Goal: Transaction & Acquisition: Purchase product/service

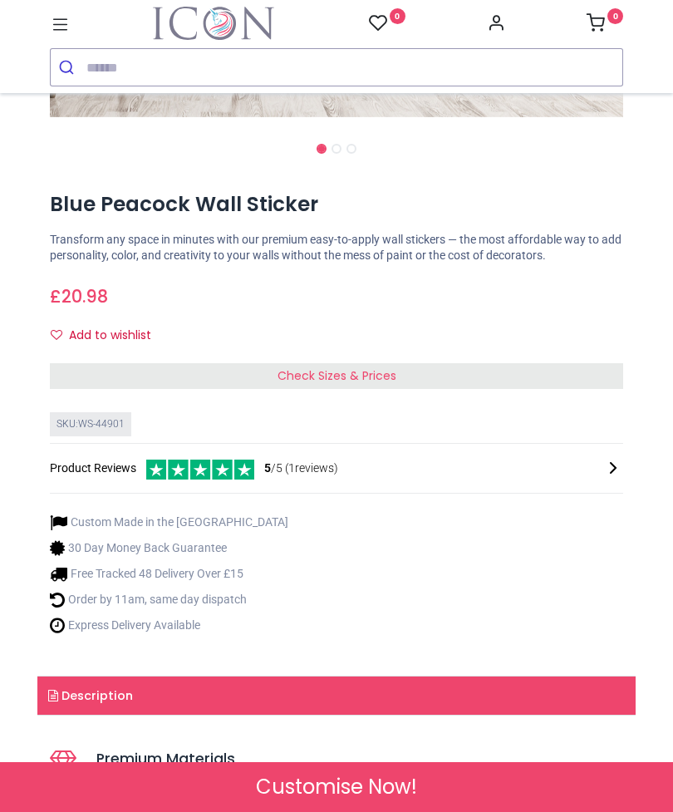
scroll to position [632, 0]
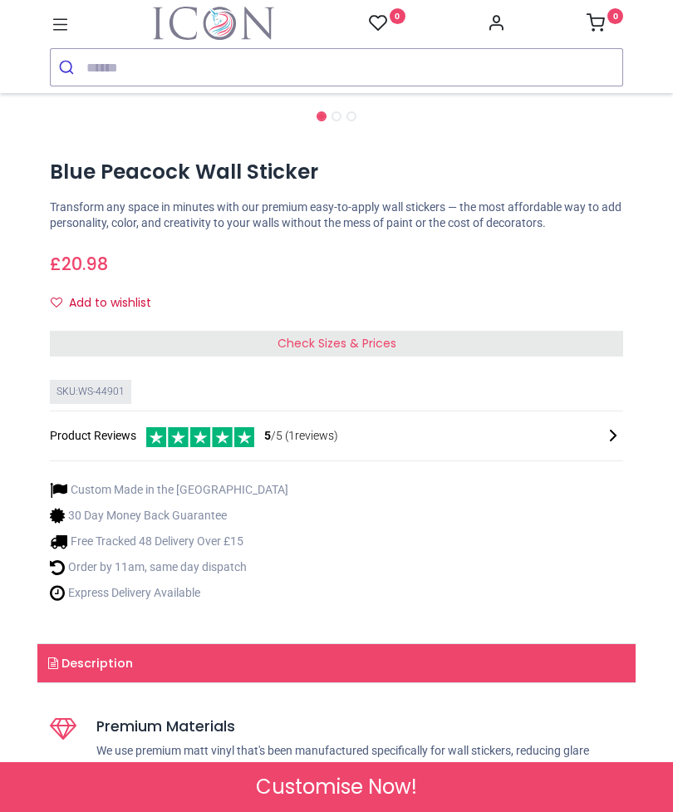
click at [368, 343] on span "Check Sizes & Prices" at bounding box center [337, 343] width 119 height 17
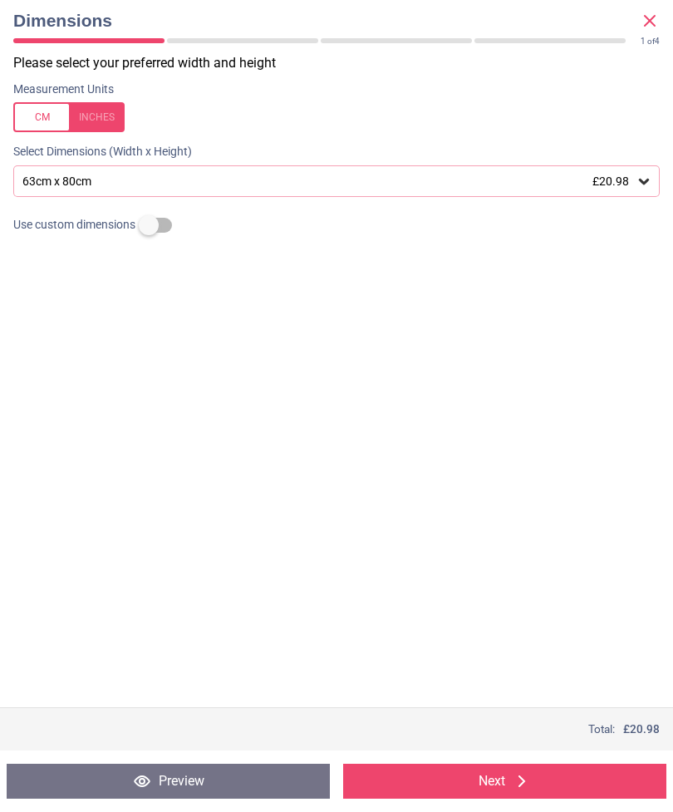
click at [117, 120] on div at bounding box center [68, 117] width 111 height 30
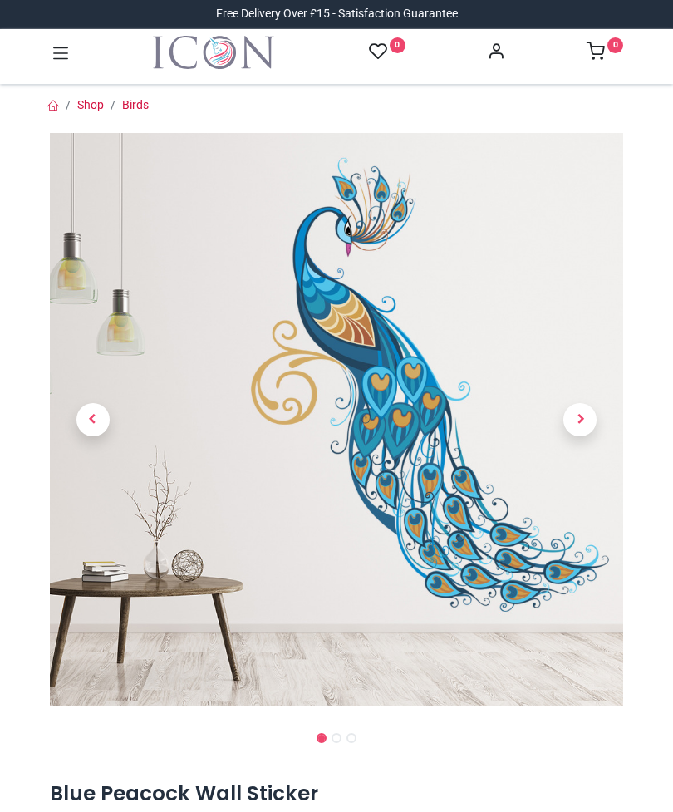
scroll to position [96, 0]
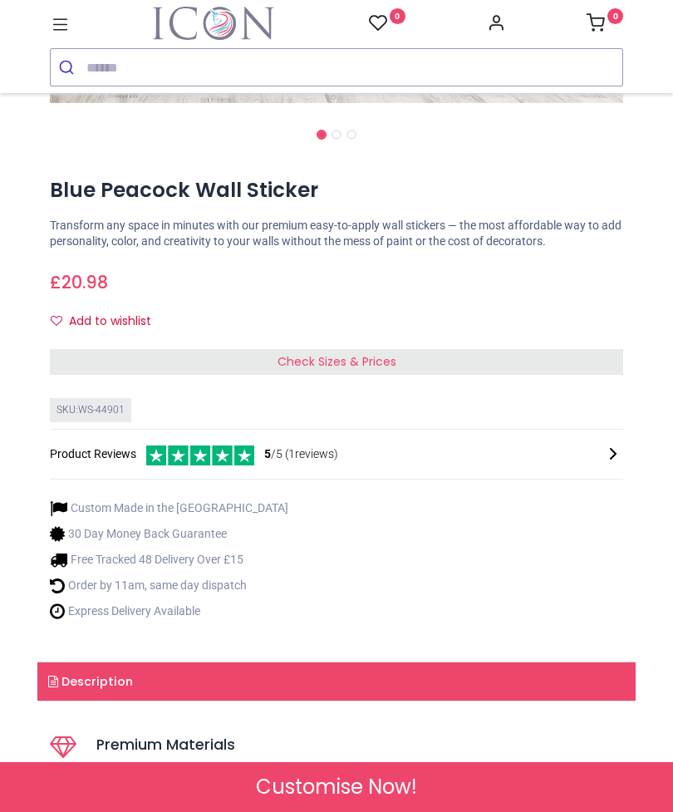
scroll to position [699, 0]
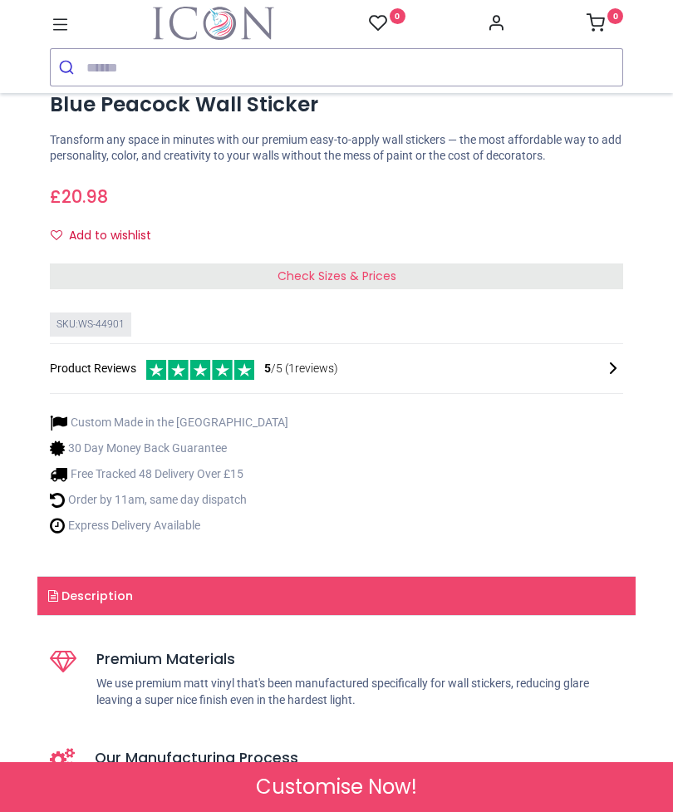
click at [366, 278] on span "Check Sizes & Prices" at bounding box center [337, 276] width 119 height 17
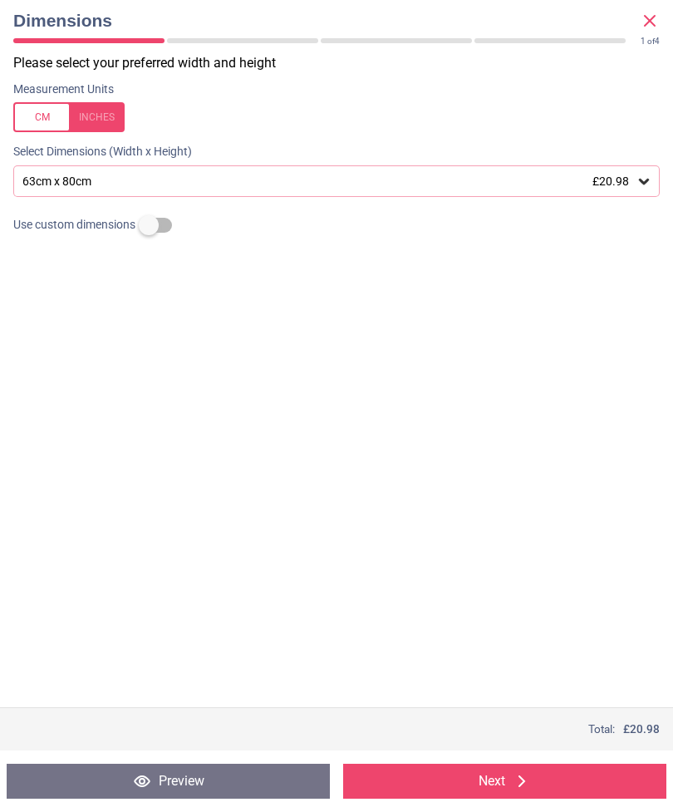
click at [635, 177] on div "63cm x 80cm £20.98" at bounding box center [328, 182] width 615 height 14
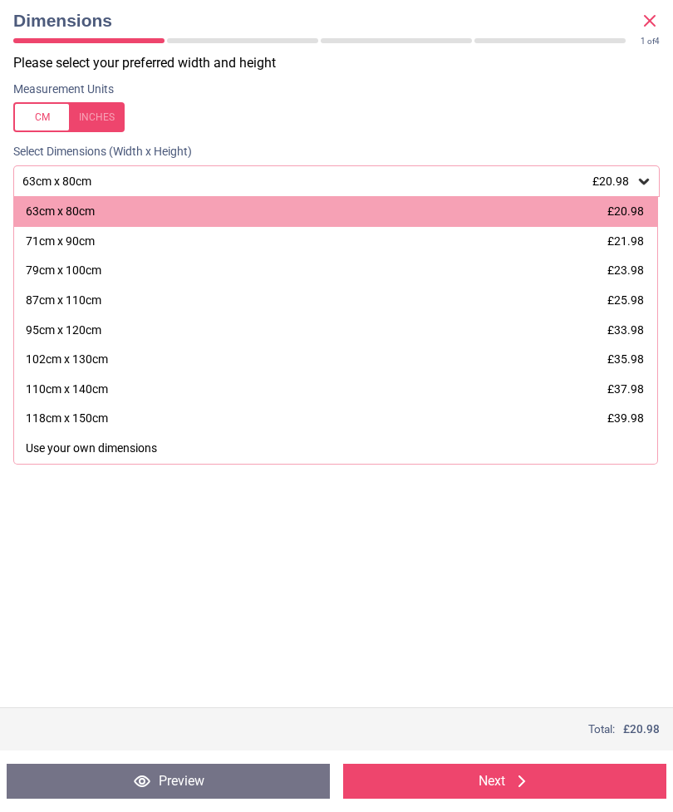
click at [85, 288] on div "87cm x 110cm £25.98" at bounding box center [335, 301] width 643 height 30
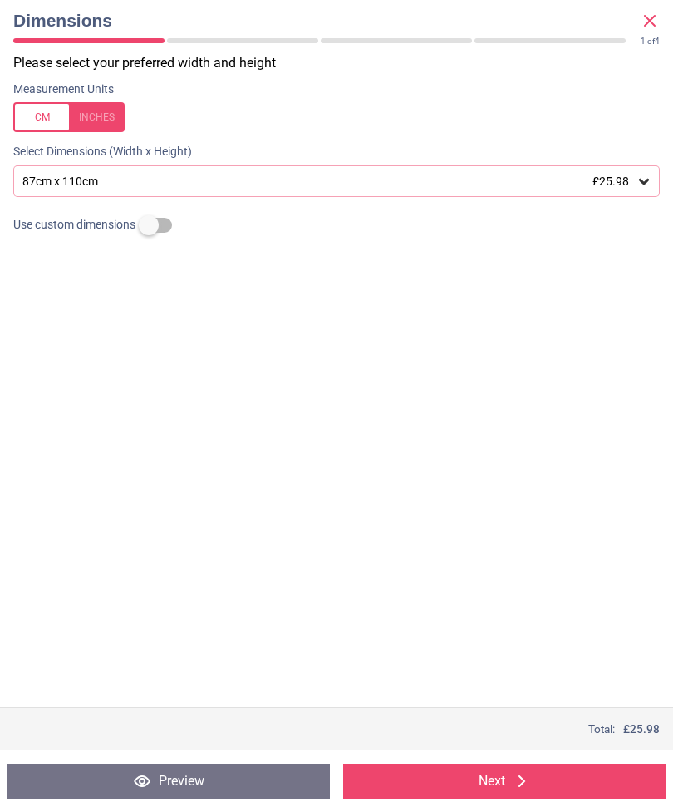
click at [445, 247] on div at bounding box center [336, 261] width 673 height 42
click at [490, 776] on button "Next" at bounding box center [504, 781] width 323 height 35
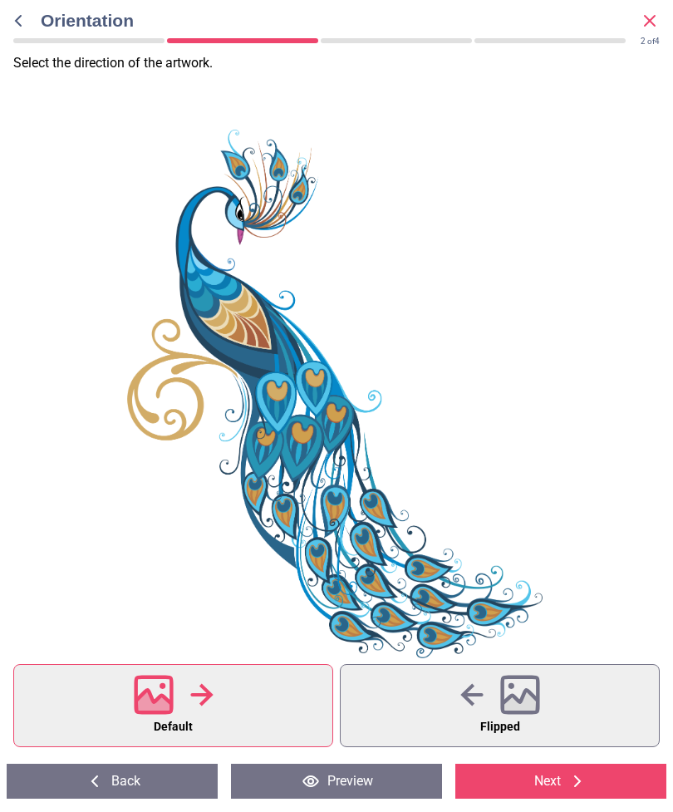
click at [511, 710] on icon at bounding box center [520, 704] width 36 height 29
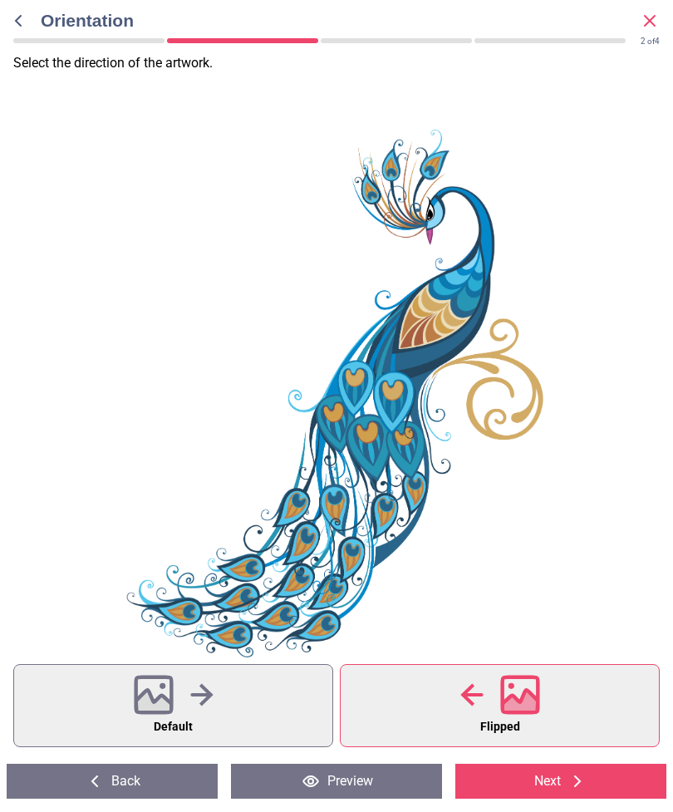
click at [513, 708] on icon at bounding box center [520, 704] width 36 height 29
click at [498, 692] on div at bounding box center [500, 694] width 80 height 43
click at [518, 689] on icon at bounding box center [520, 695] width 40 height 40
click at [467, 724] on button "Flipped" at bounding box center [500, 705] width 320 height 83
click at [490, 704] on div at bounding box center [500, 694] width 80 height 43
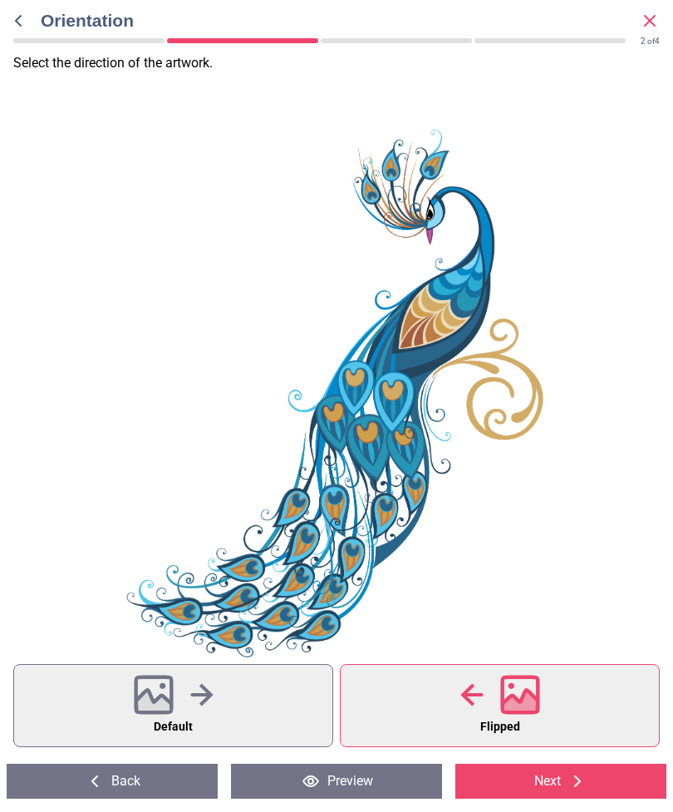
click at [558, 794] on button "Next" at bounding box center [560, 781] width 211 height 35
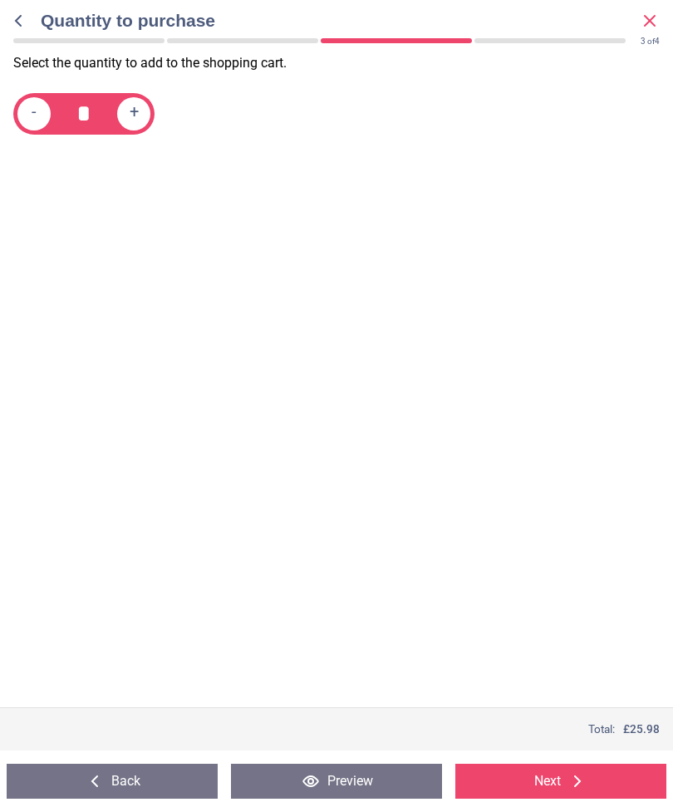
click at [140, 792] on button "Back" at bounding box center [112, 781] width 211 height 35
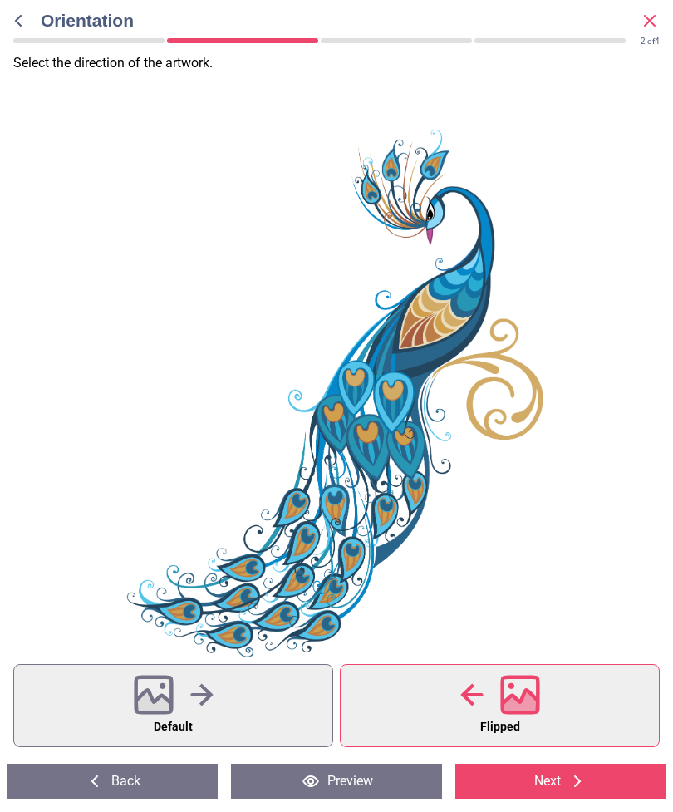
click at [243, 709] on button "Default" at bounding box center [173, 705] width 320 height 83
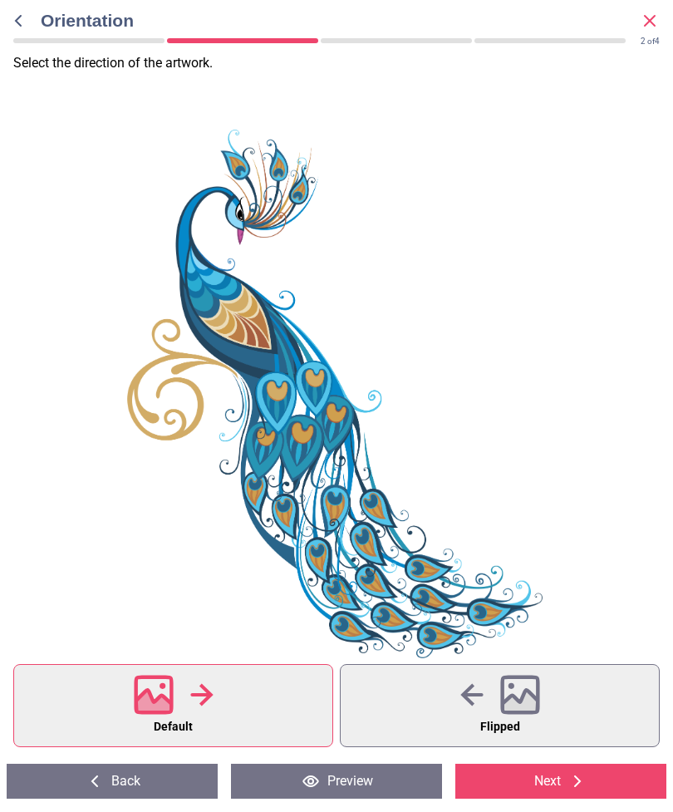
click at [658, 283] on div at bounding box center [335, 394] width 670 height 528
click at [536, 713] on icon at bounding box center [520, 695] width 36 height 36
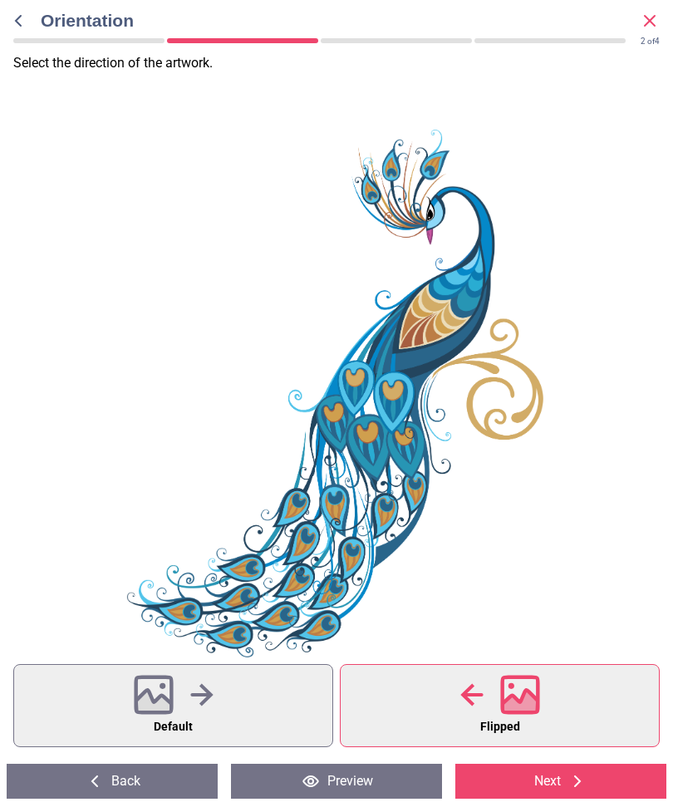
click at [534, 711] on icon at bounding box center [520, 704] width 36 height 29
click at [528, 709] on icon at bounding box center [520, 704] width 36 height 29
click at [544, 740] on button "Flipped" at bounding box center [500, 705] width 320 height 83
click at [236, 708] on button "Default" at bounding box center [173, 705] width 320 height 83
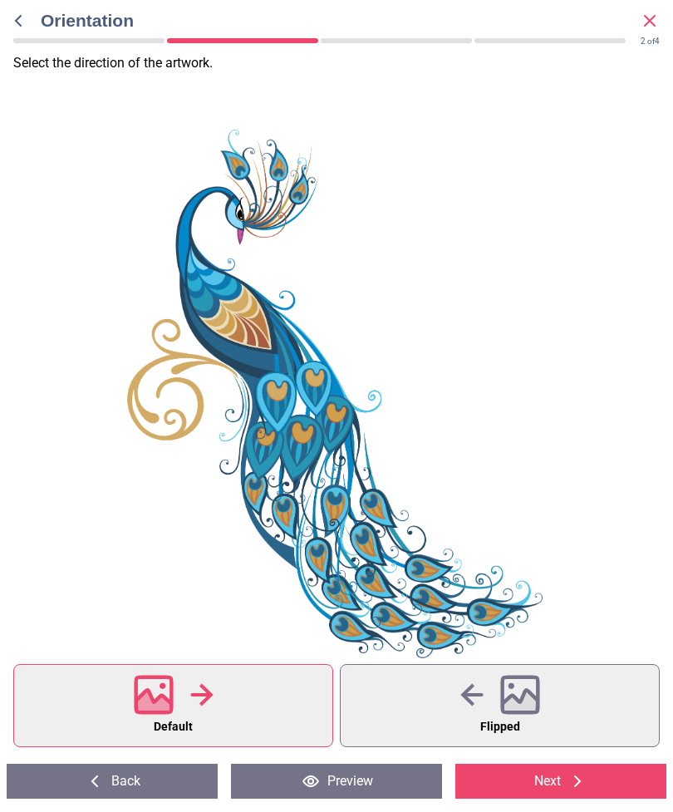
click at [538, 698] on icon at bounding box center [520, 695] width 36 height 36
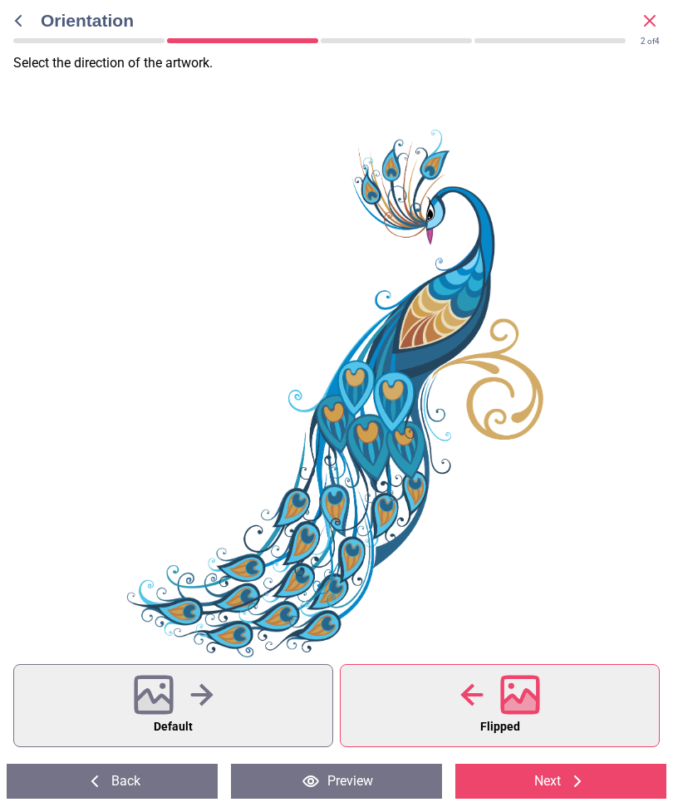
click at [553, 720] on button "Flipped" at bounding box center [500, 705] width 320 height 83
click at [270, 706] on button "Default" at bounding box center [173, 705] width 320 height 83
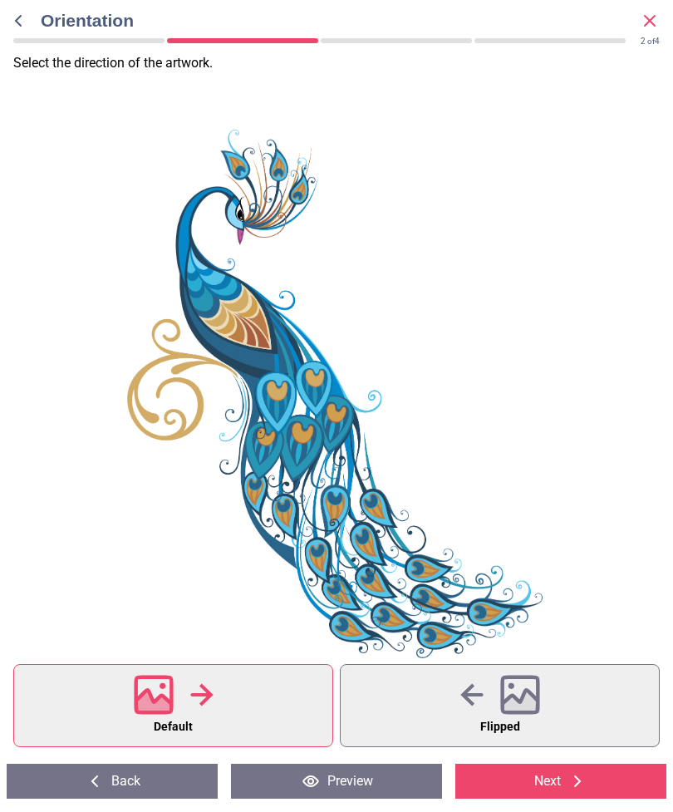
click at [511, 719] on span "Flipped" at bounding box center [500, 727] width 40 height 22
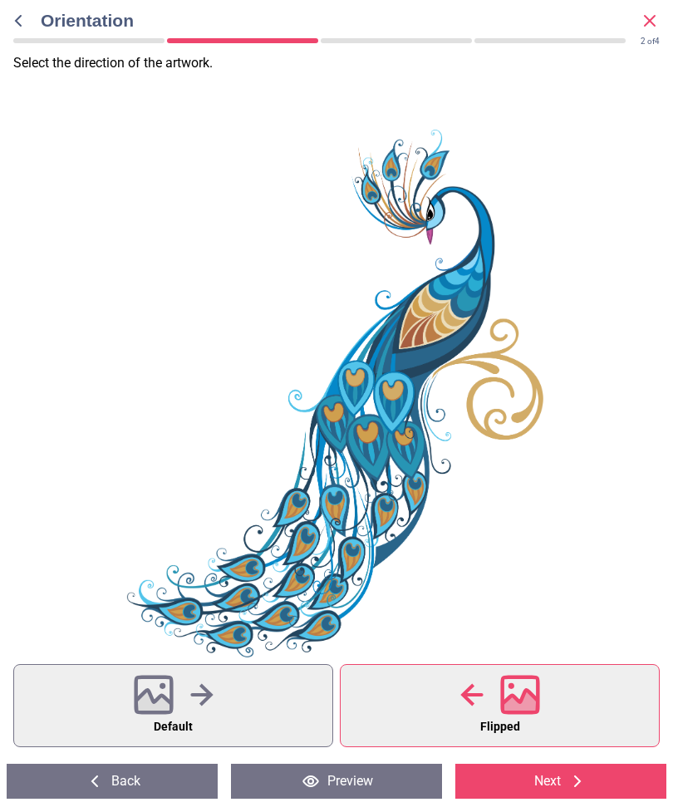
click at [520, 700] on icon at bounding box center [520, 704] width 36 height 29
click at [243, 703] on button "Default" at bounding box center [173, 705] width 320 height 83
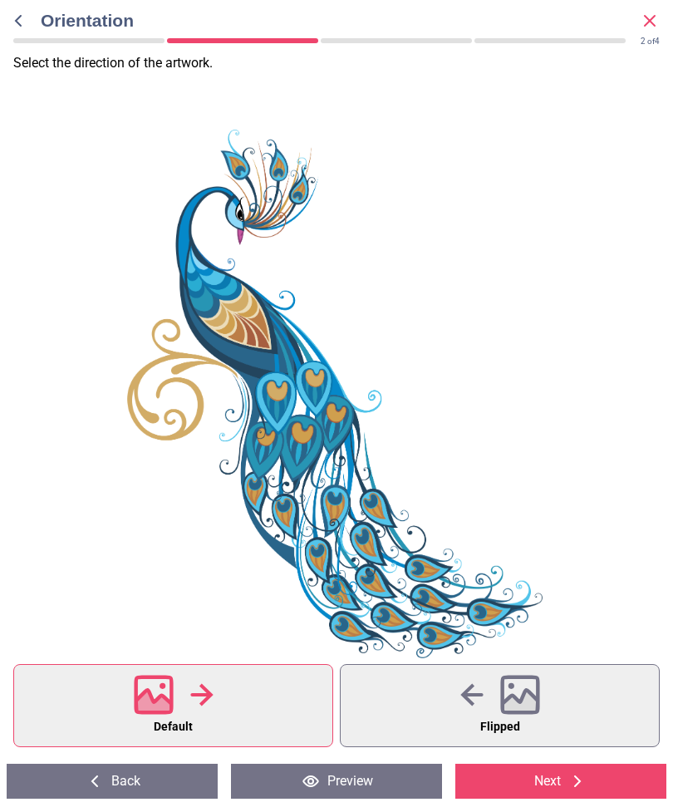
click at [562, 782] on button "Next" at bounding box center [560, 781] width 211 height 35
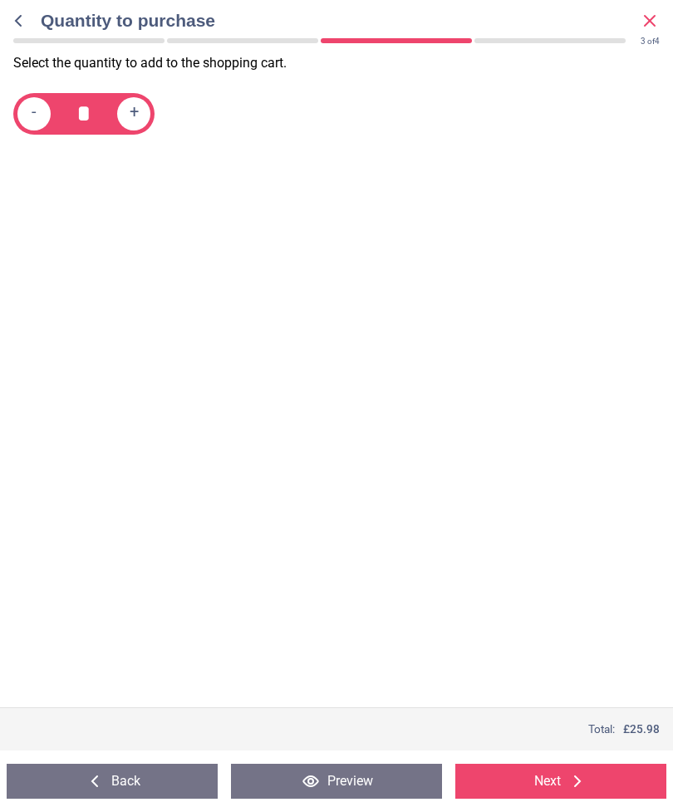
click at [148, 113] on div "+" at bounding box center [133, 113] width 33 height 33
click at [148, 114] on div "+" at bounding box center [133, 113] width 33 height 33
type input "*"
click at [548, 773] on button "Next" at bounding box center [560, 781] width 211 height 35
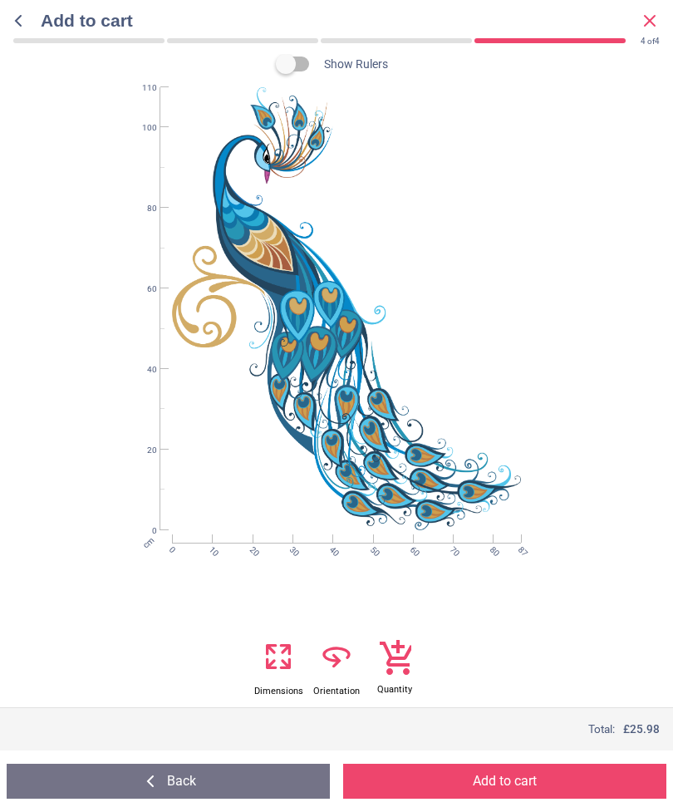
click at [493, 770] on button "Add to cart" at bounding box center [504, 781] width 323 height 35
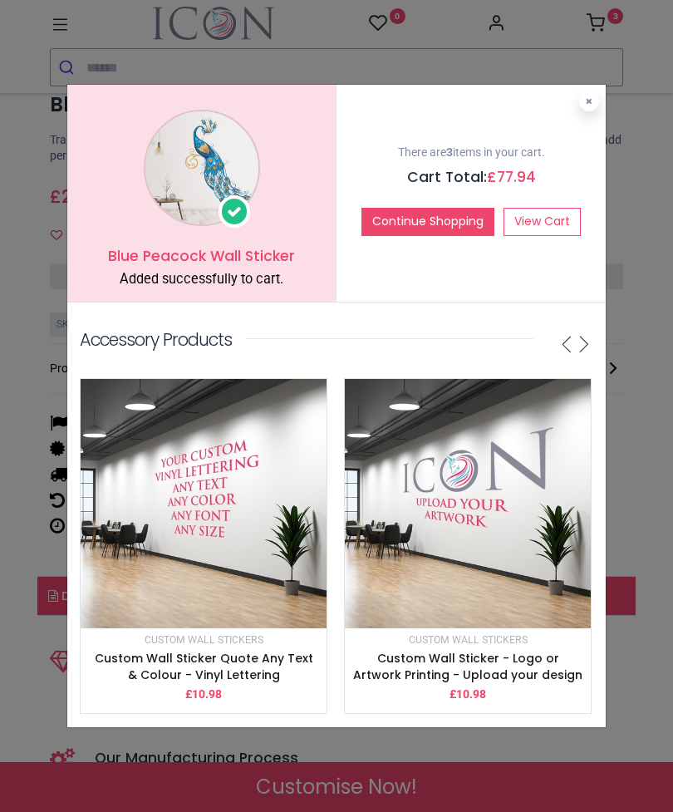
click at [559, 229] on link "View Cart" at bounding box center [542, 222] width 77 height 28
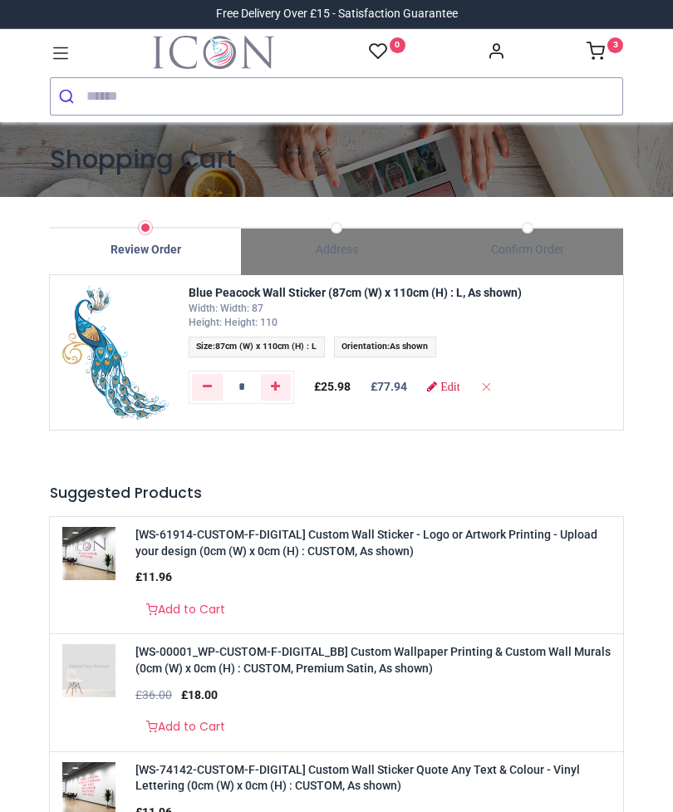
click at [460, 381] on span "Edit" at bounding box center [449, 387] width 19 height 12
click at [460, 388] on span "Edit" at bounding box center [449, 387] width 19 height 12
click at [458, 388] on span "Edit" at bounding box center [449, 387] width 19 height 12
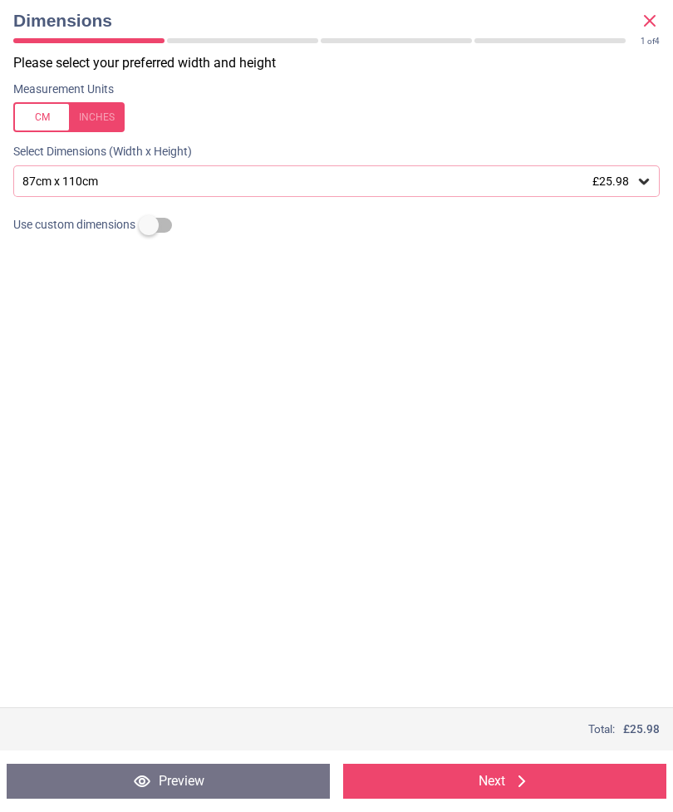
click at [430, 781] on button "Next" at bounding box center [504, 781] width 323 height 35
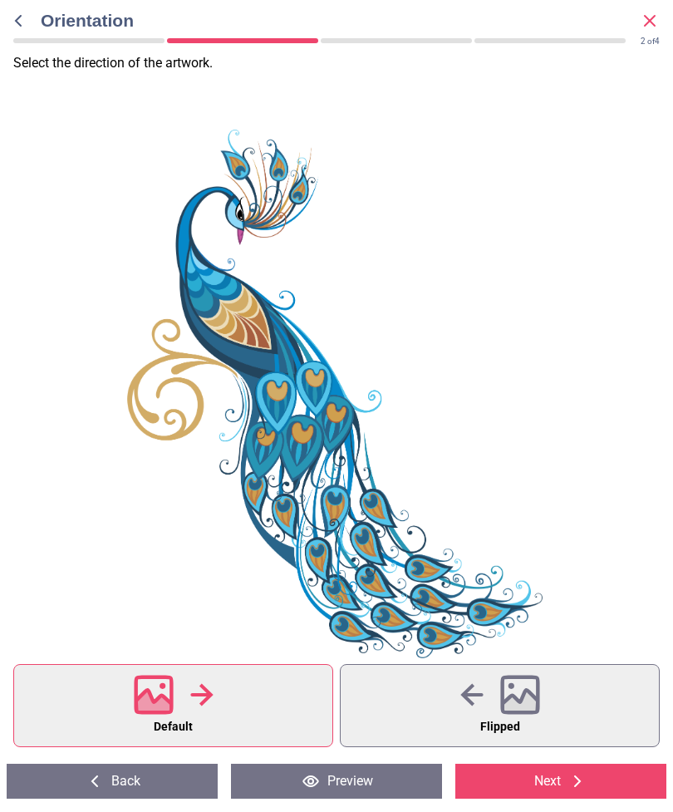
click at [489, 715] on div at bounding box center [500, 694] width 80 height 43
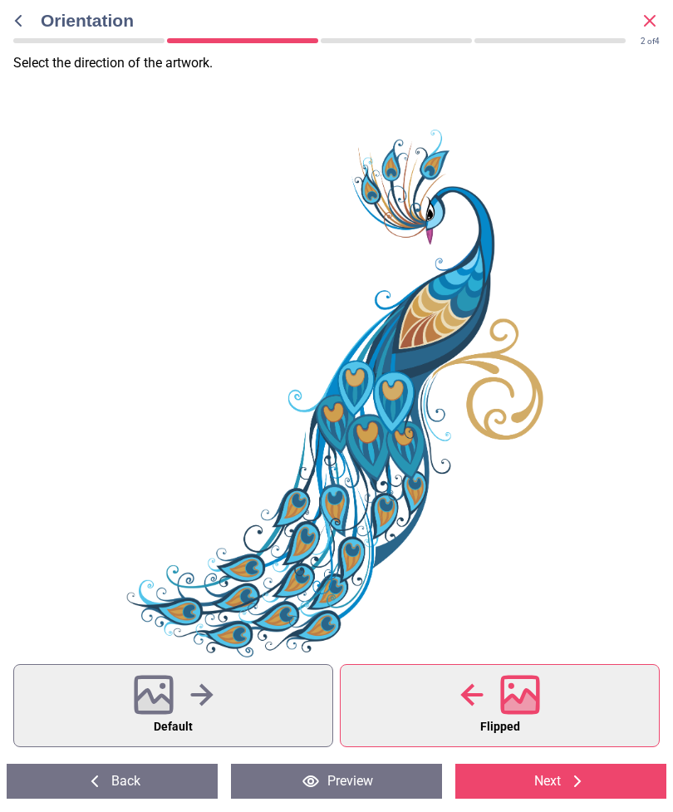
click at [560, 784] on button "Next" at bounding box center [560, 781] width 211 height 35
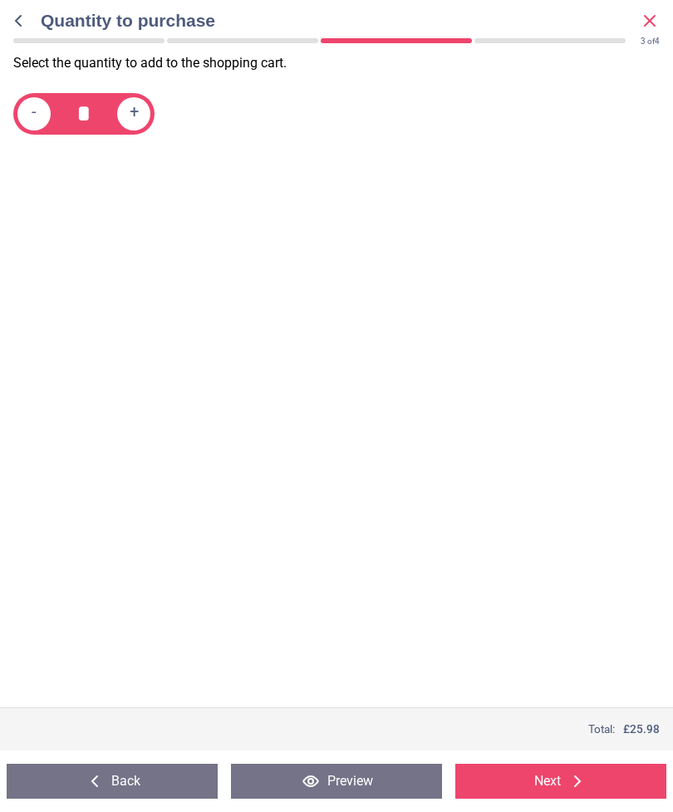
click at [135, 103] on span "+" at bounding box center [134, 113] width 9 height 21
click at [149, 101] on div "- * +" at bounding box center [83, 114] width 141 height 42
click at [136, 97] on div "+" at bounding box center [133, 113] width 33 height 33
type input "*"
click at [572, 780] on icon at bounding box center [578, 781] width 20 height 20
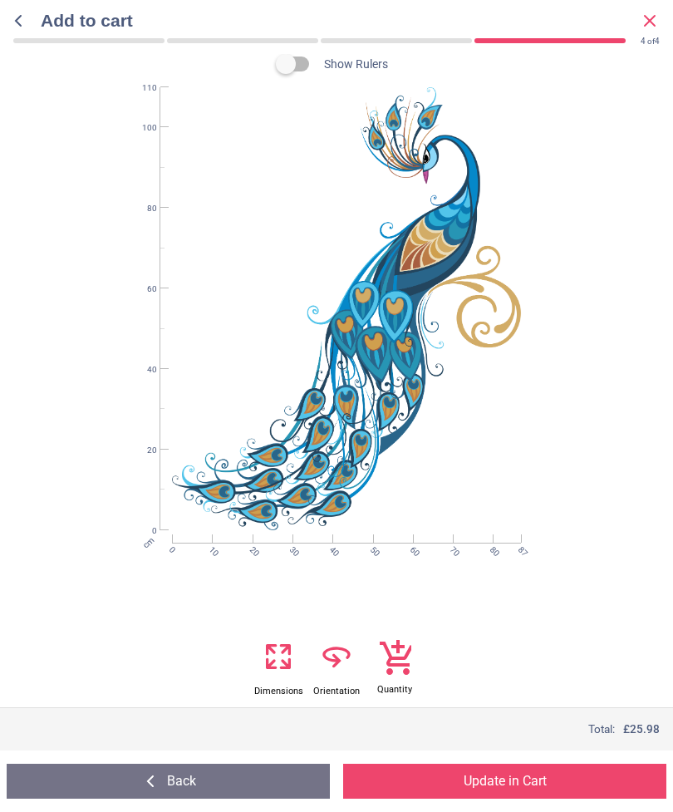
click at [505, 774] on button "Update in Cart" at bounding box center [504, 781] width 323 height 35
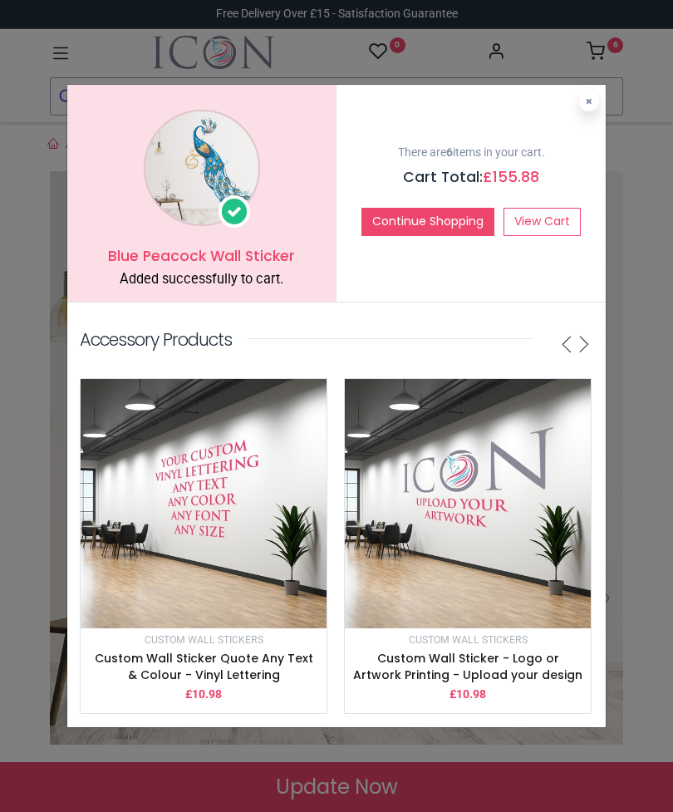
click at [538, 227] on link "View Cart" at bounding box center [542, 222] width 77 height 28
click at [608, 54] on div "Blue Peacock Wall Sticker Added successfully to cart. There are 6 items in your…" at bounding box center [336, 406] width 673 height 812
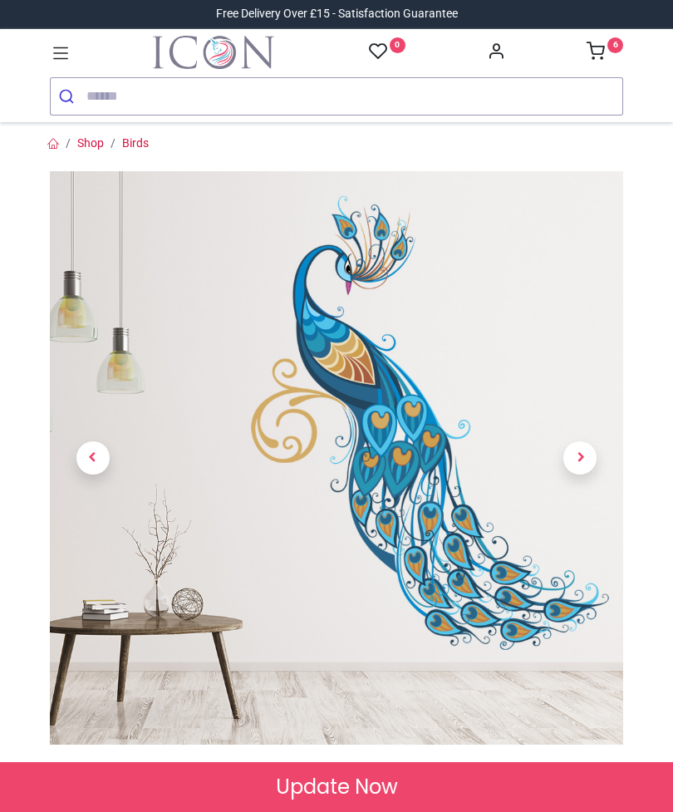
click at [607, 55] on link "6" at bounding box center [605, 53] width 37 height 13
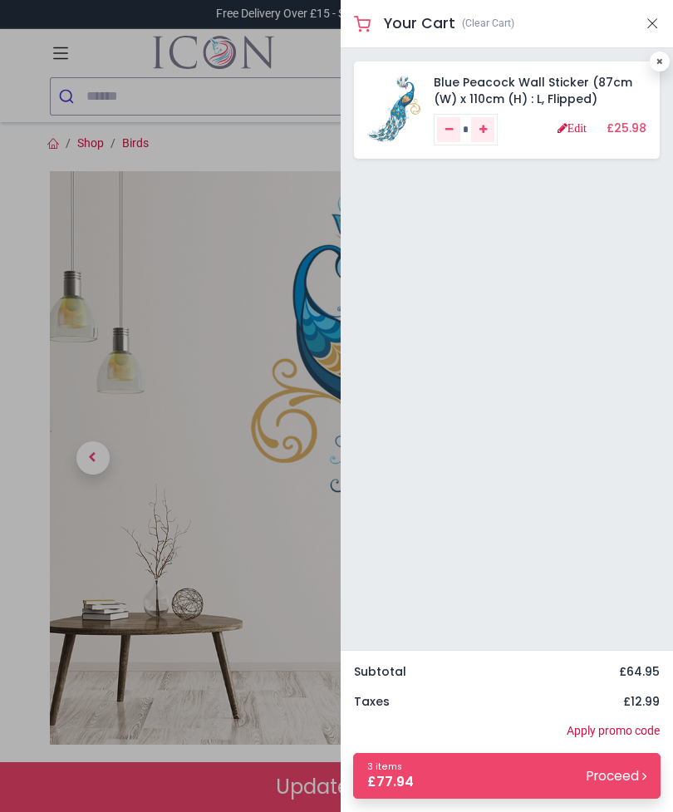
click at [455, 789] on link "3 items £ 77.94 Proceed" at bounding box center [506, 776] width 307 height 46
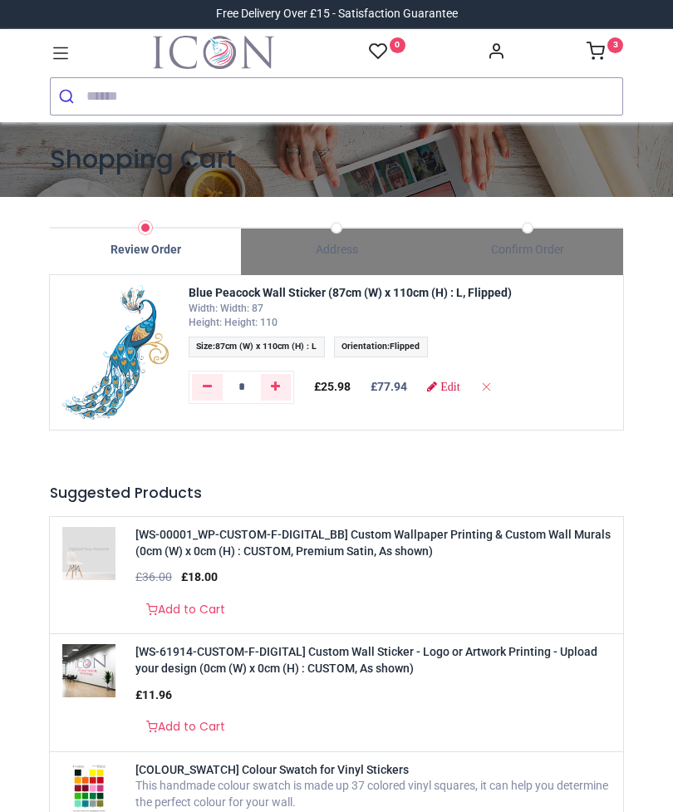
click at [420, 332] on td "Blue Peacock Wall Sticker (87cm (W) x 110cm (H) : L, Flipped) Width: Width: 87 …" at bounding box center [401, 323] width 445 height 96
click at [401, 332] on td "Blue Peacock Wall Sticker (87cm (W) x 110cm (H) : L, Flipped) Width: Width: 87 …" at bounding box center [401, 323] width 445 height 96
click at [387, 349] on span "Orientation" at bounding box center [365, 346] width 46 height 11
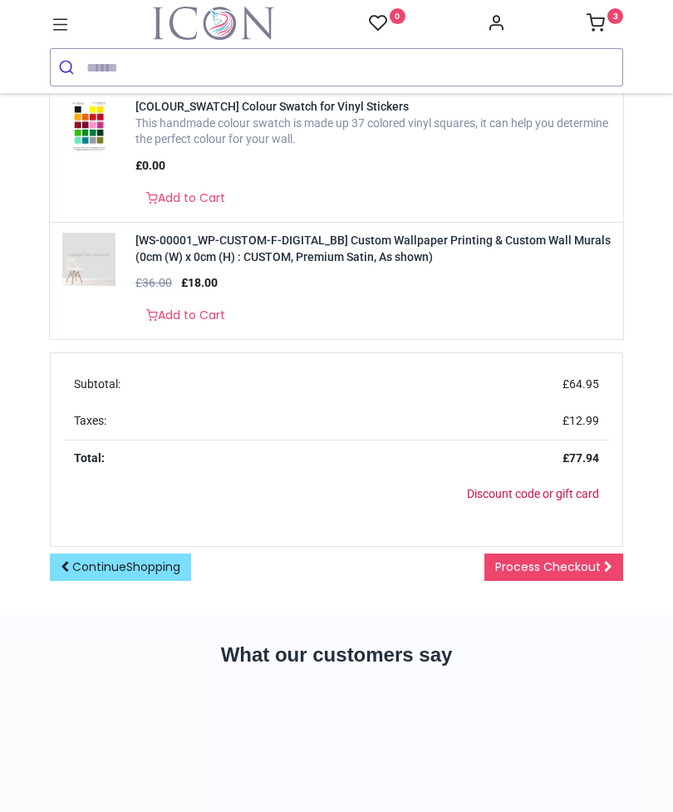
scroll to position [635, 0]
click at [543, 553] on link "Process Checkout" at bounding box center [553, 567] width 139 height 28
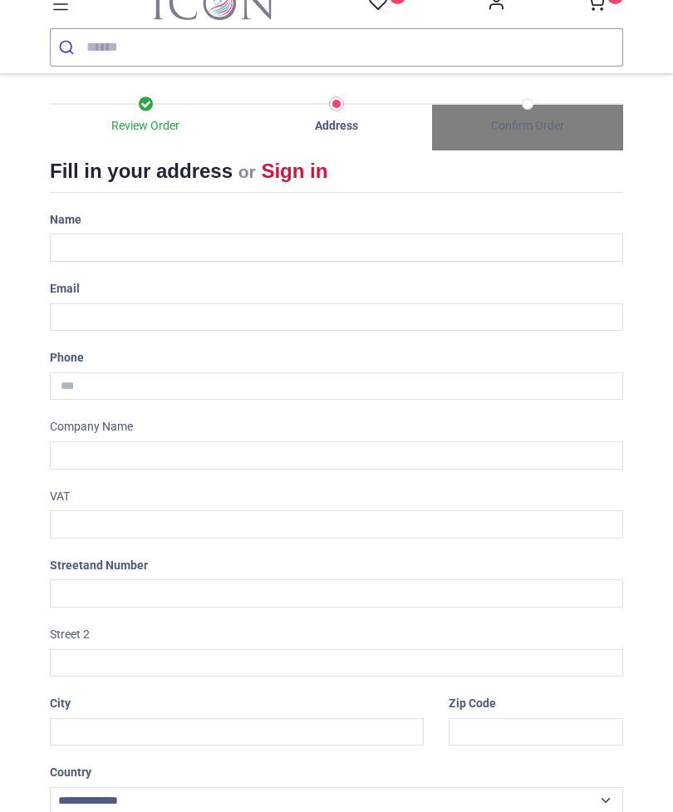
scroll to position [-30, 0]
